Goal: Transaction & Acquisition: Purchase product/service

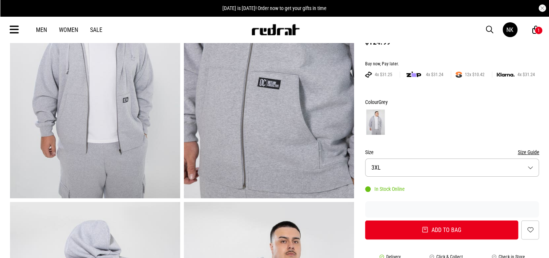
scroll to position [111, 0]
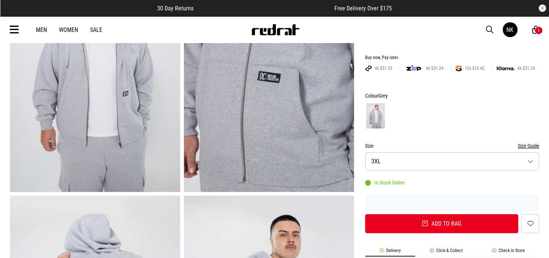
click at [394, 167] on button "Size 3XL" at bounding box center [452, 161] width 174 height 18
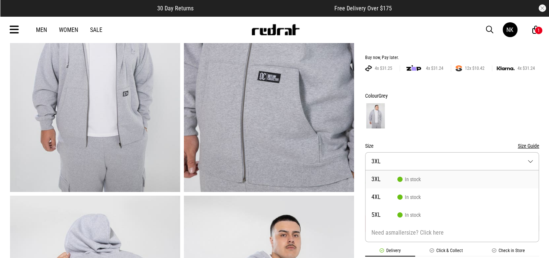
click at [409, 122] on div at bounding box center [452, 115] width 174 height 27
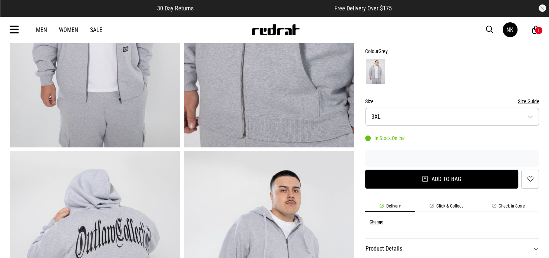
scroll to position [185, 0]
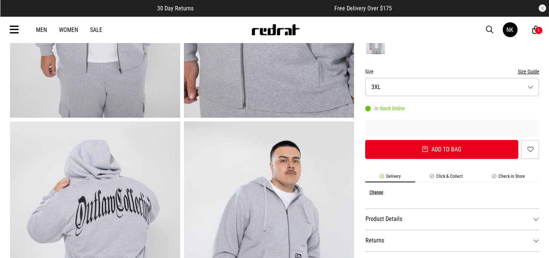
click at [531, 73] on button "Size Guide" at bounding box center [527, 71] width 21 height 9
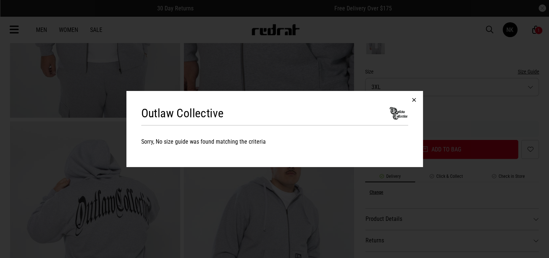
click at [415, 101] on button "button" at bounding box center [414, 100] width 18 height 18
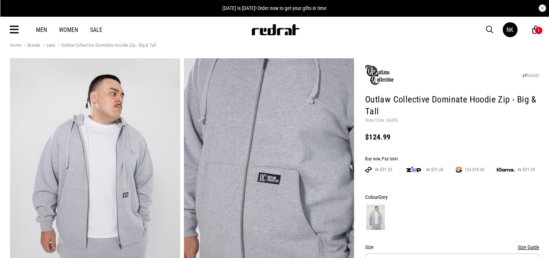
scroll to position [0, 0]
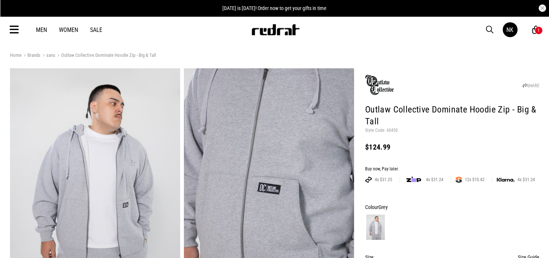
click at [375, 89] on img at bounding box center [380, 84] width 30 height 21
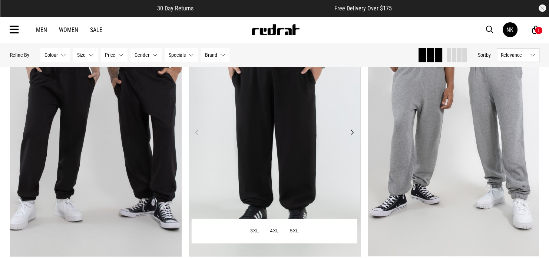
scroll to position [1297, 0]
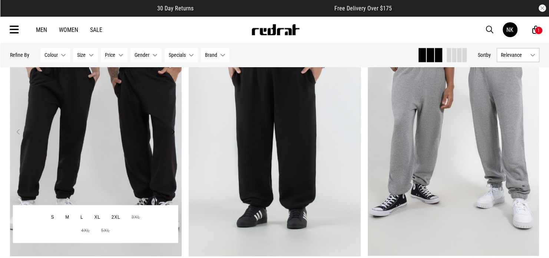
click at [144, 134] on img at bounding box center [96, 136] width 172 height 240
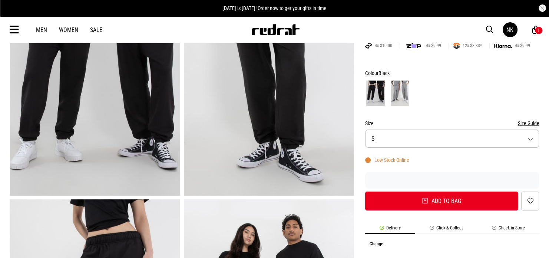
scroll to position [148, 0]
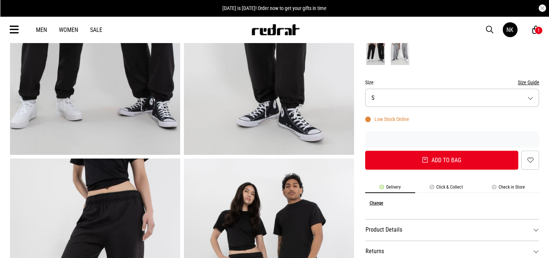
click at [527, 83] on button "Size Guide" at bounding box center [527, 82] width 21 height 9
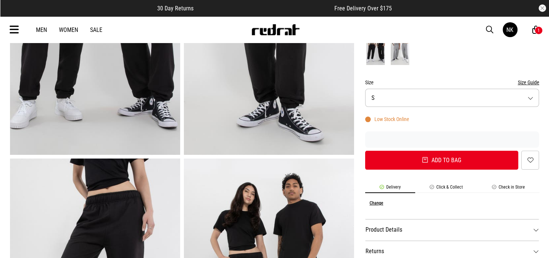
drag, startPoint x: 416, startPoint y: 85, endPoint x: 418, endPoint y: 91, distance: 6.1
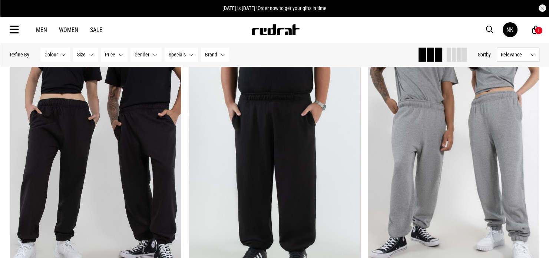
click at [534, 28] on icon at bounding box center [535, 29] width 7 height 9
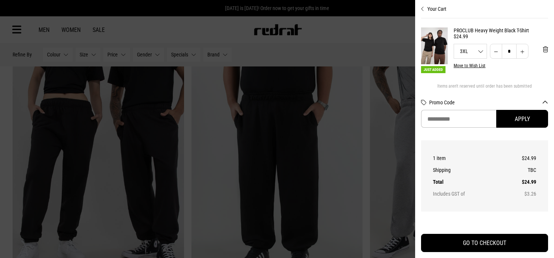
click at [370, 46] on div at bounding box center [277, 129] width 554 height 258
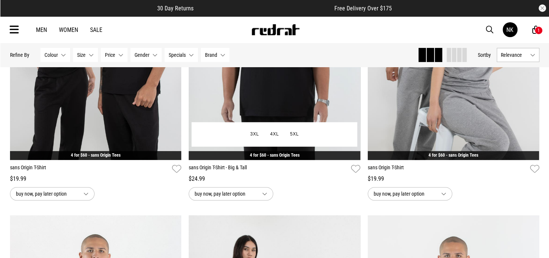
scroll to position [216, 0]
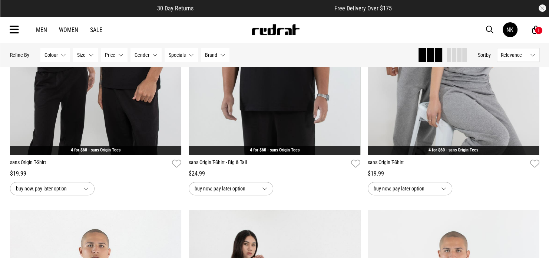
click at [538, 33] on div "1" at bounding box center [538, 30] width 8 height 8
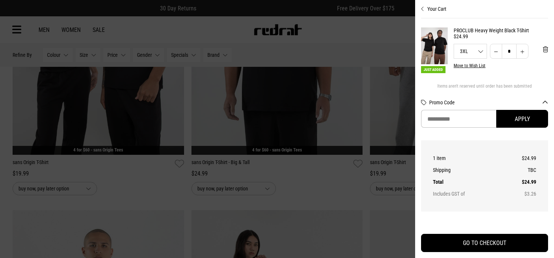
click at [329, 187] on div at bounding box center [277, 129] width 554 height 258
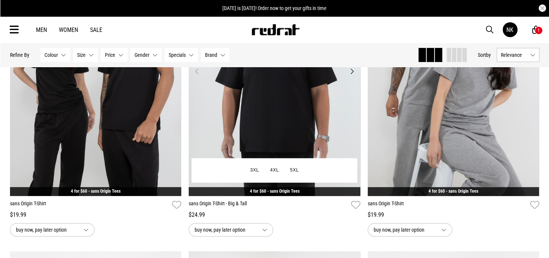
scroll to position [179, 0]
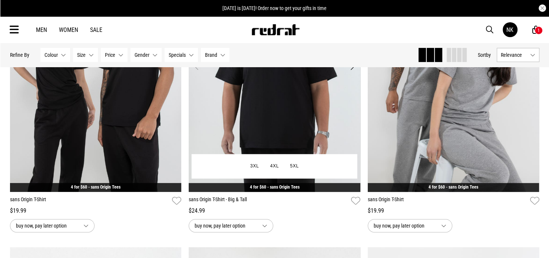
click at [269, 117] on img at bounding box center [275, 71] width 172 height 240
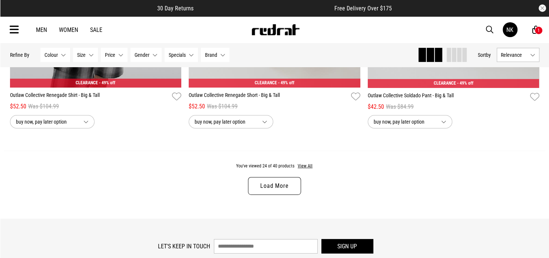
scroll to position [2355, 0]
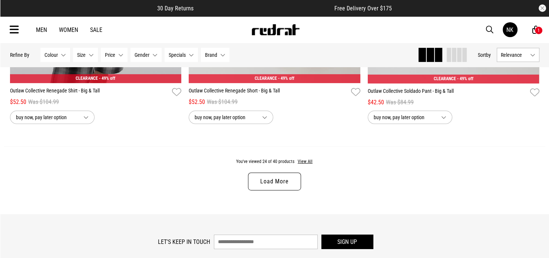
click at [295, 187] on link "Load More" at bounding box center [274, 181] width 53 height 18
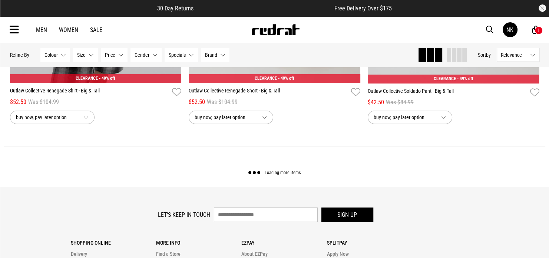
scroll to position [0, 0]
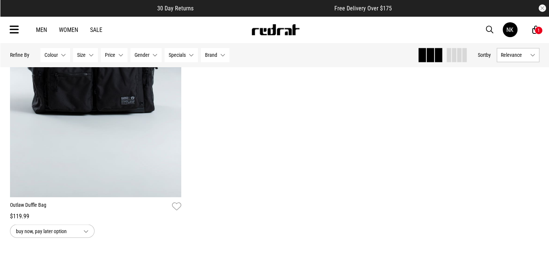
scroll to position [4007, 0]
